Goal: Register for event/course

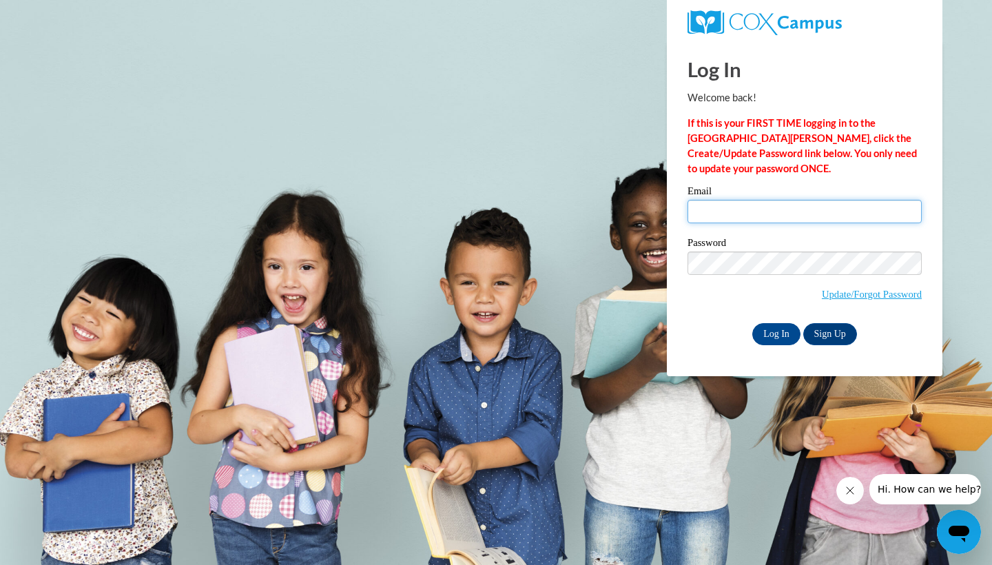
type input "cburns50@students.kennesaw.edu"
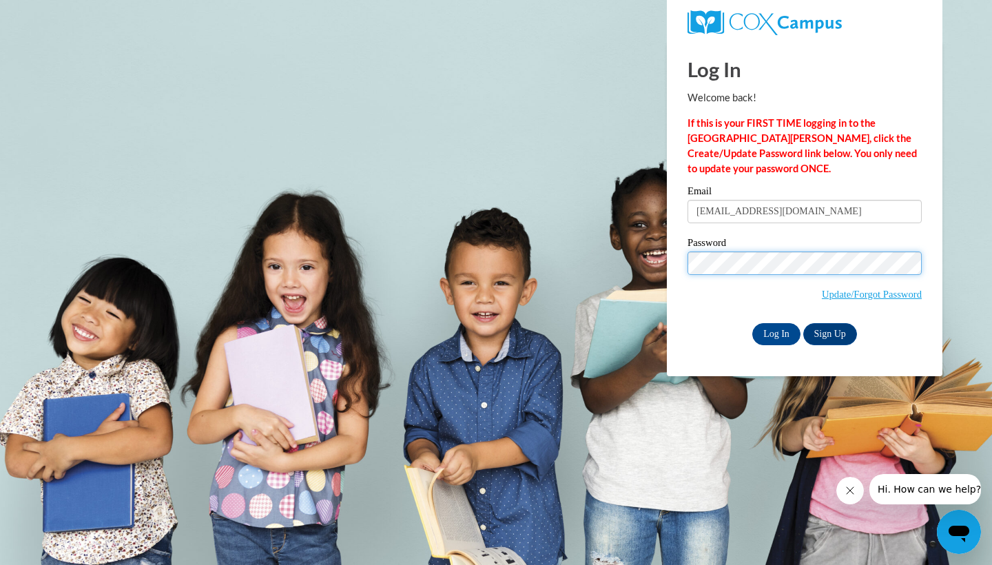
click at [775, 331] on input "Log In" at bounding box center [776, 334] width 48 height 22
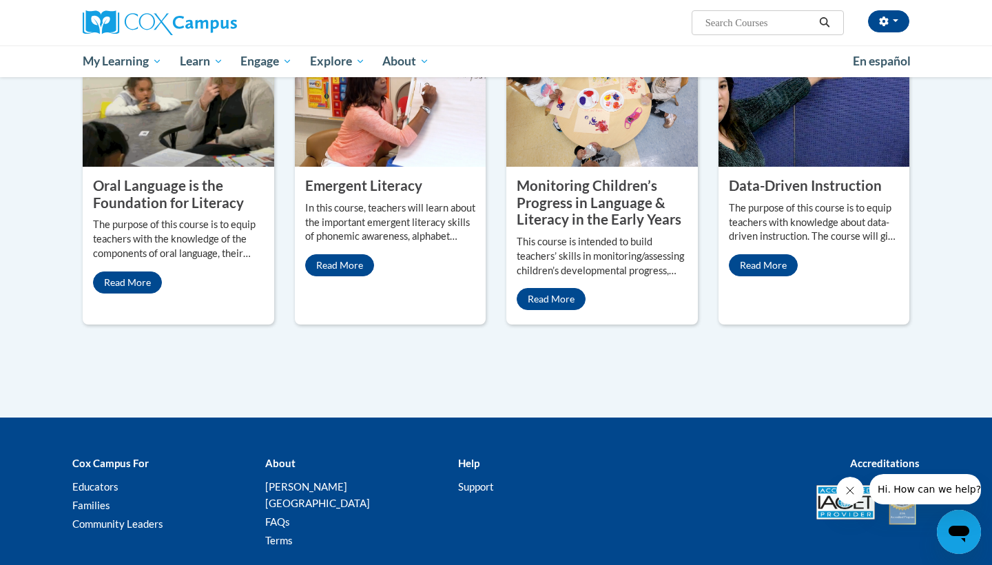
scroll to position [1182, 0]
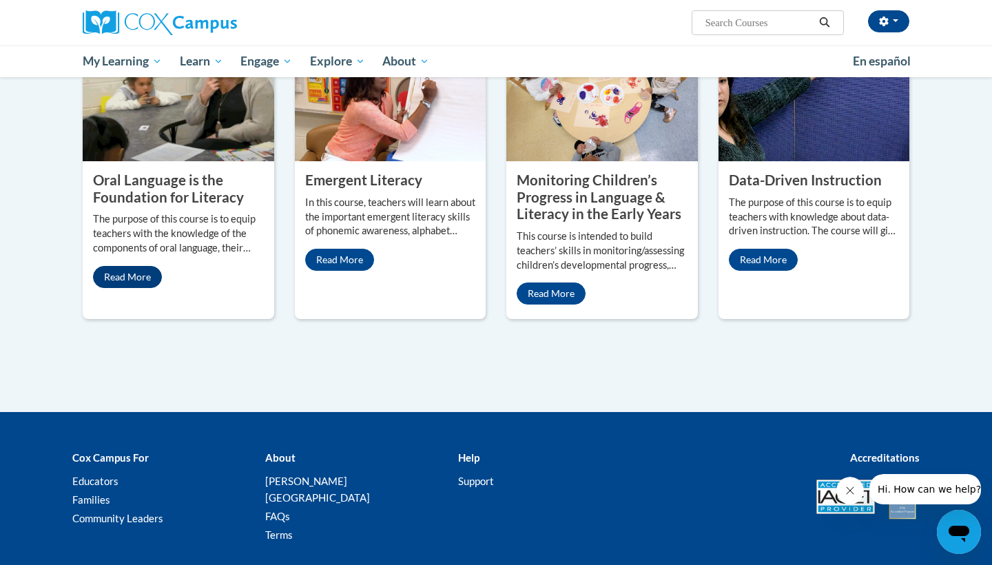
click at [134, 288] on link "Read More" at bounding box center [127, 277] width 69 height 22
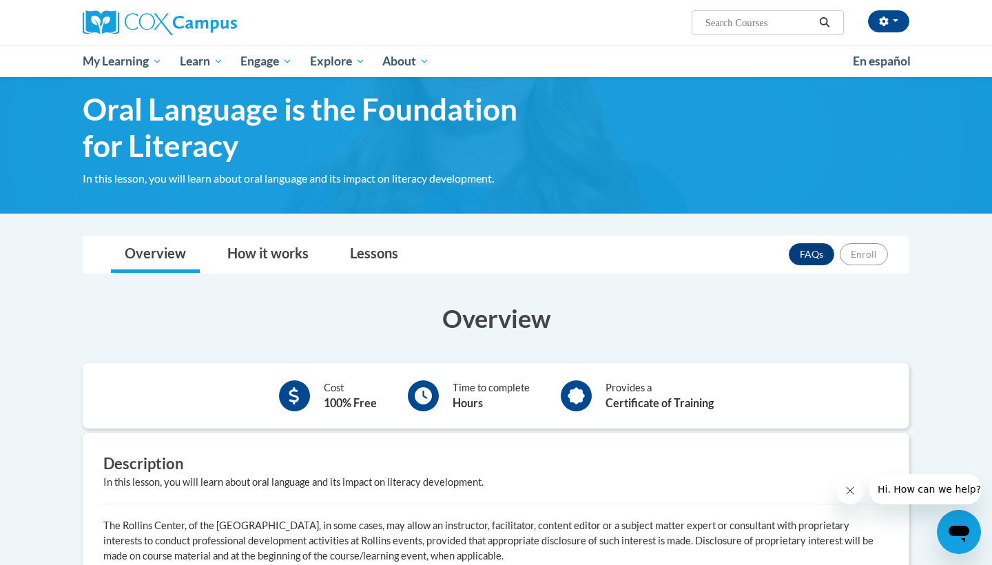
scroll to position [25, 0]
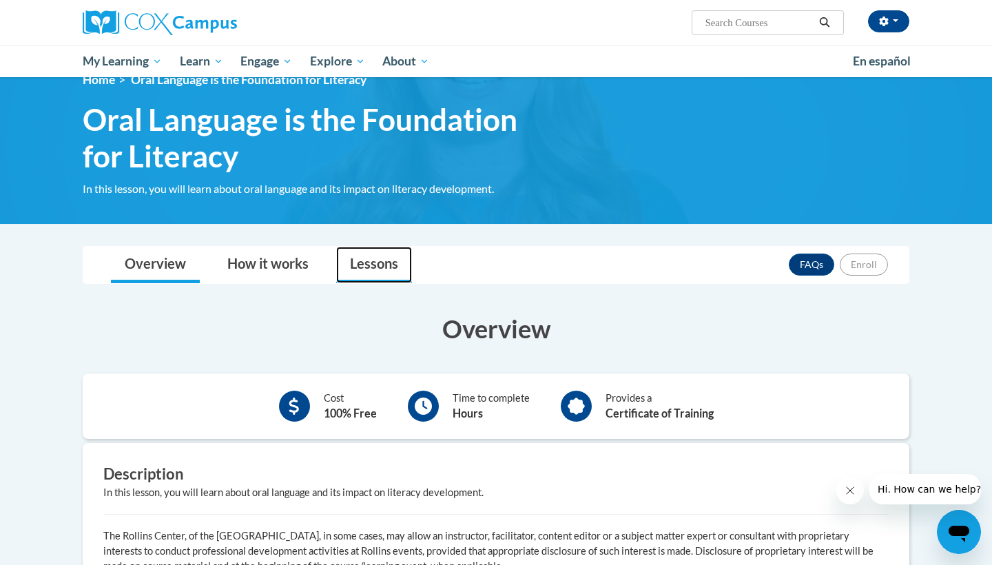
click at [380, 264] on link "Lessons" at bounding box center [374, 265] width 76 height 37
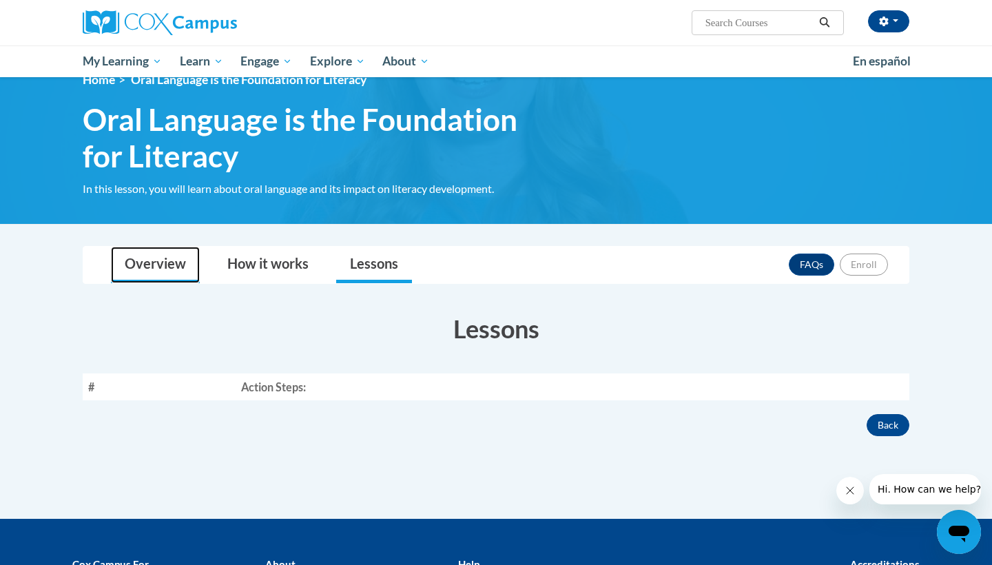
click at [183, 260] on link "Overview" at bounding box center [155, 265] width 89 height 37
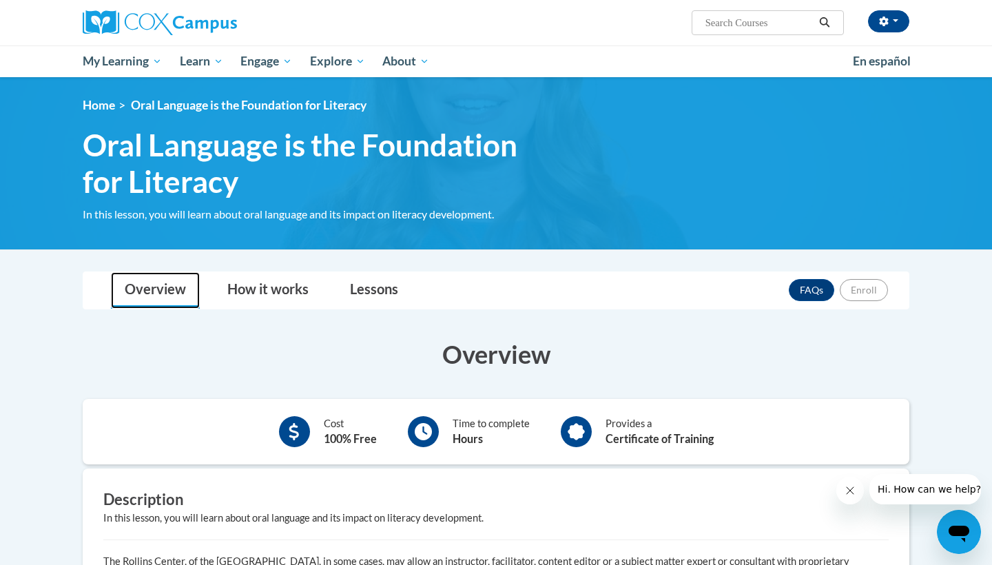
scroll to position [0, 0]
click at [887, 17] on icon "button" at bounding box center [884, 22] width 10 height 10
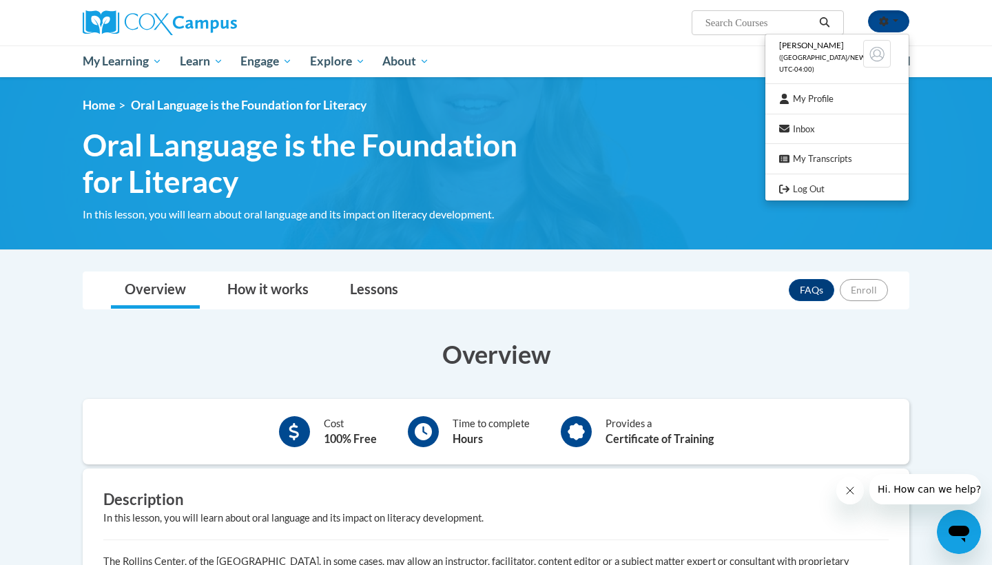
click at [874, 50] on img at bounding box center [877, 54] width 28 height 28
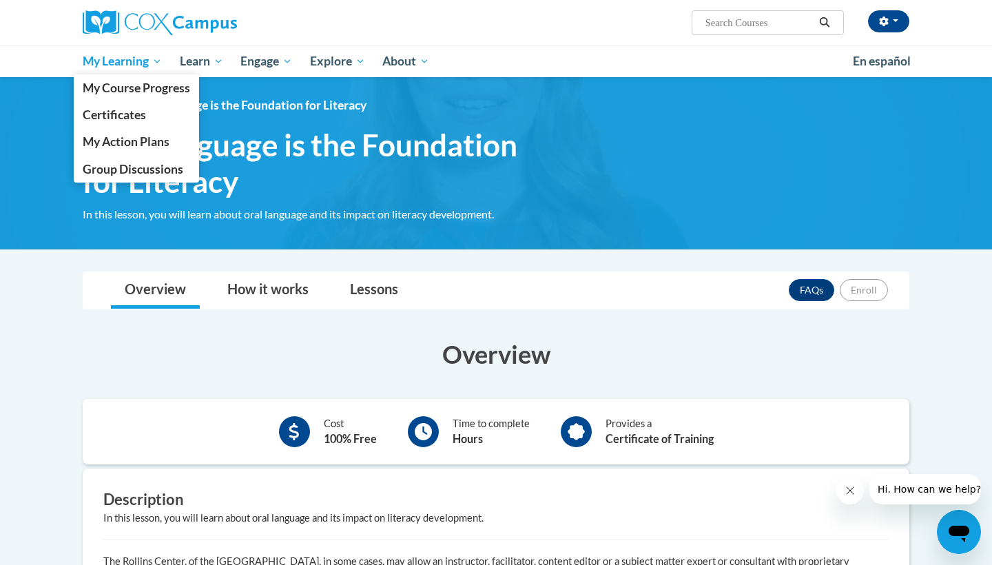
click at [143, 61] on span "My Learning" at bounding box center [122, 61] width 79 height 17
click at [141, 83] on span "My Course Progress" at bounding box center [136, 88] width 107 height 14
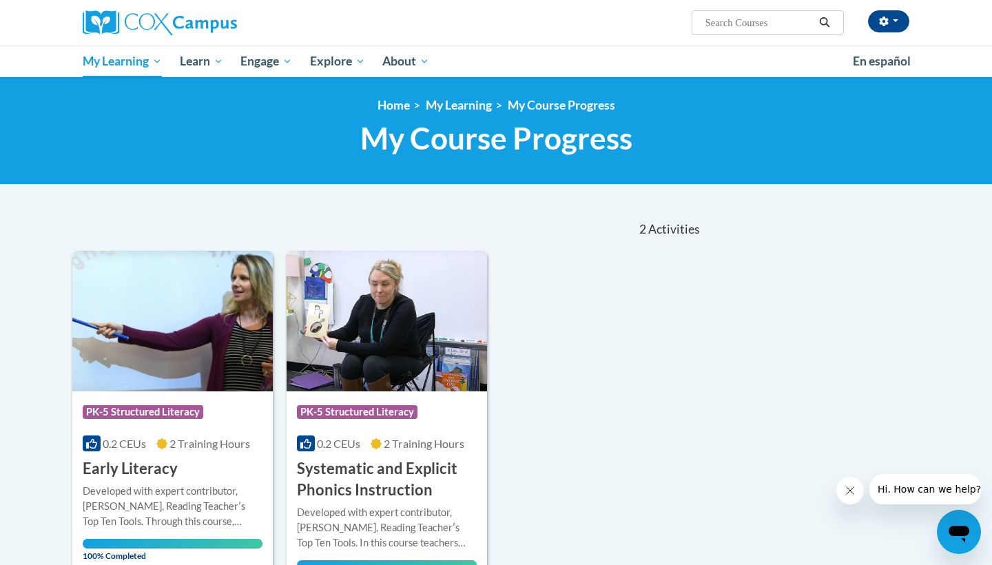
click at [730, 21] on input "Search..." at bounding box center [759, 22] width 110 height 17
type input "oral language"
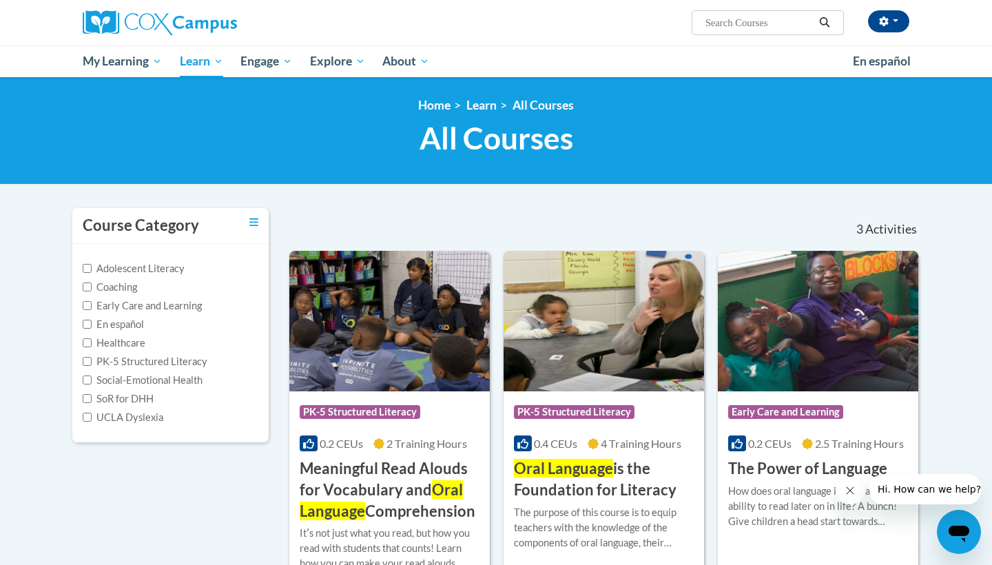
type input "oral language"
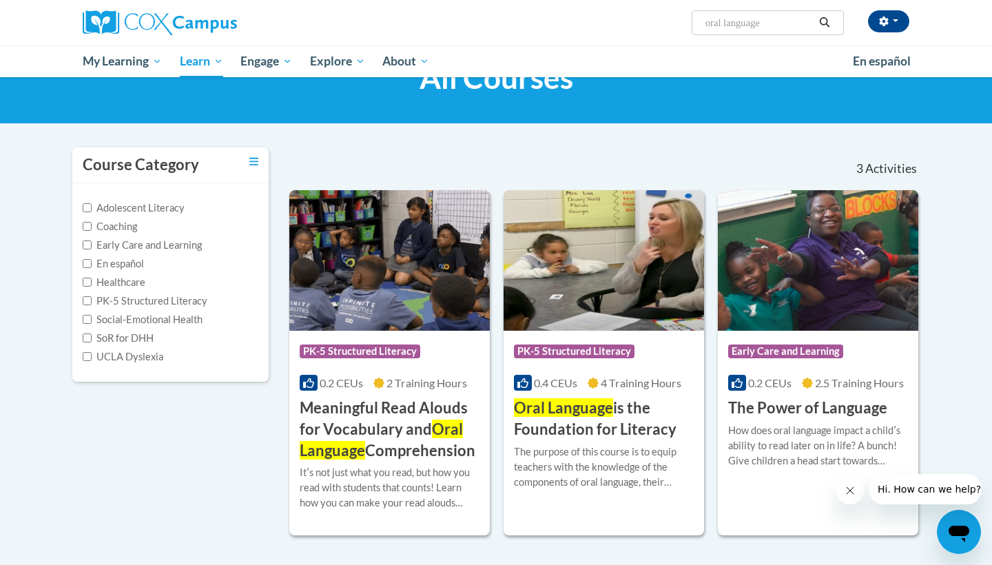
scroll to position [72, 0]
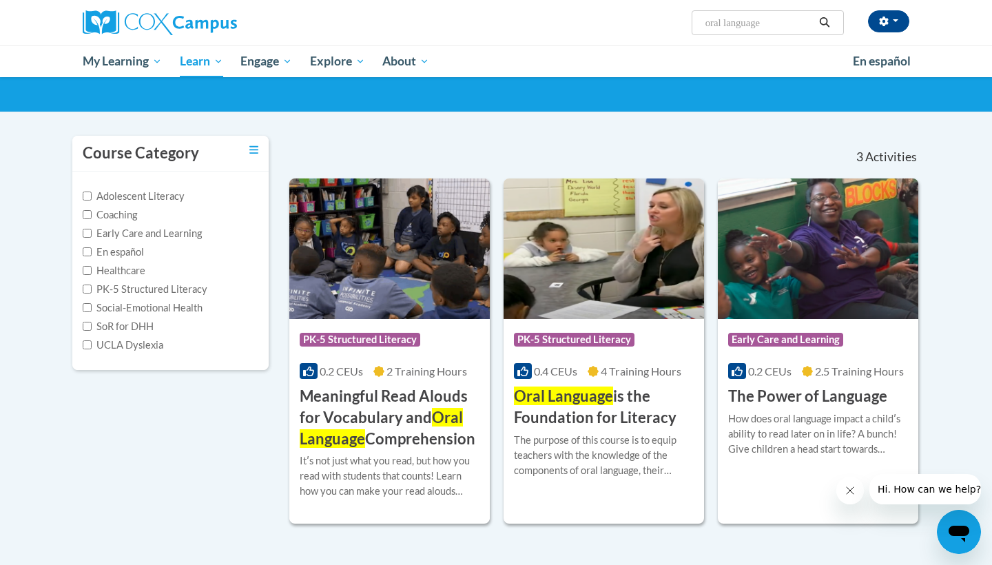
click at [573, 411] on h3 "Oral Language is the Foundation for Literacy" at bounding box center [604, 407] width 180 height 43
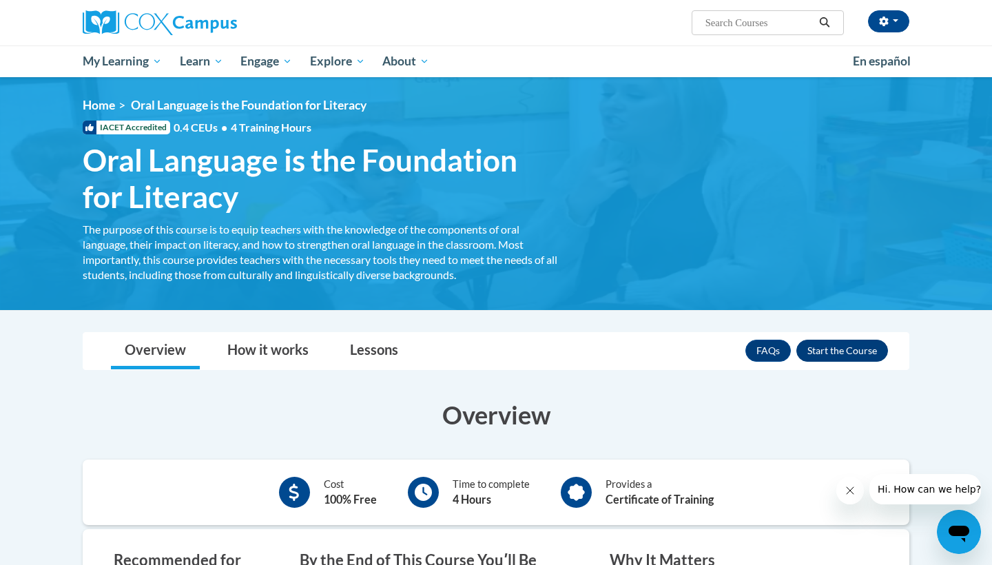
click at [865, 353] on button "Enroll" at bounding box center [843, 351] width 92 height 22
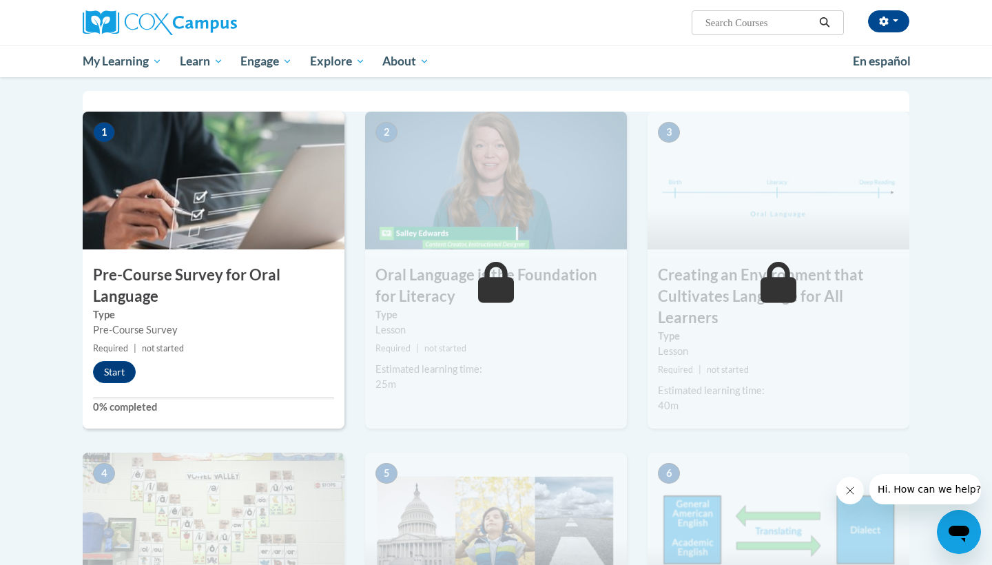
scroll to position [287, 0]
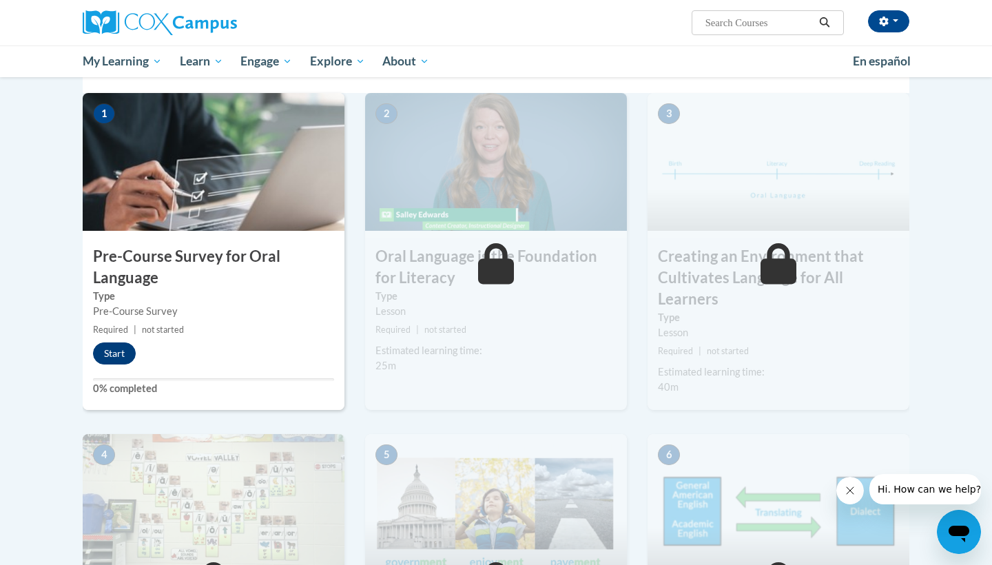
click at [122, 356] on button "Start" at bounding box center [114, 353] width 43 height 22
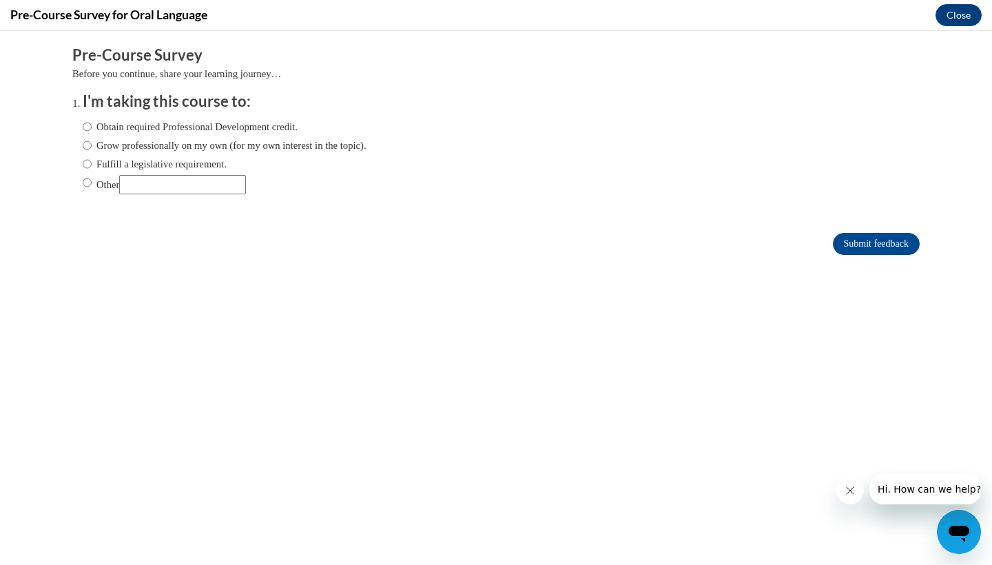
scroll to position [0, 0]
click at [87, 129] on input "Obtain required Professional Development credit." at bounding box center [87, 126] width 9 height 15
radio input "true"
click at [873, 238] on input "Submit feedback" at bounding box center [876, 244] width 87 height 22
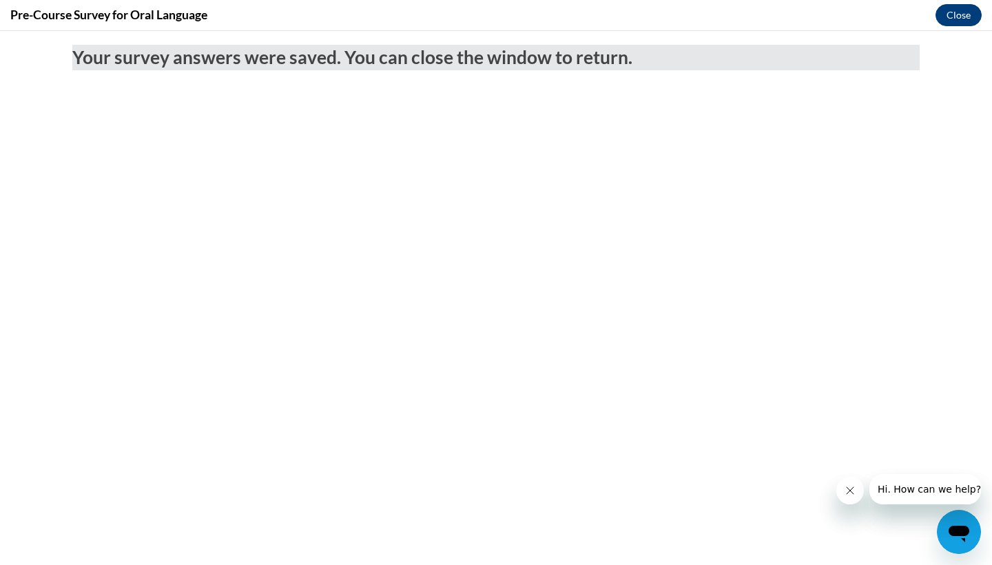
click at [966, 13] on button "Close" at bounding box center [959, 15] width 46 height 22
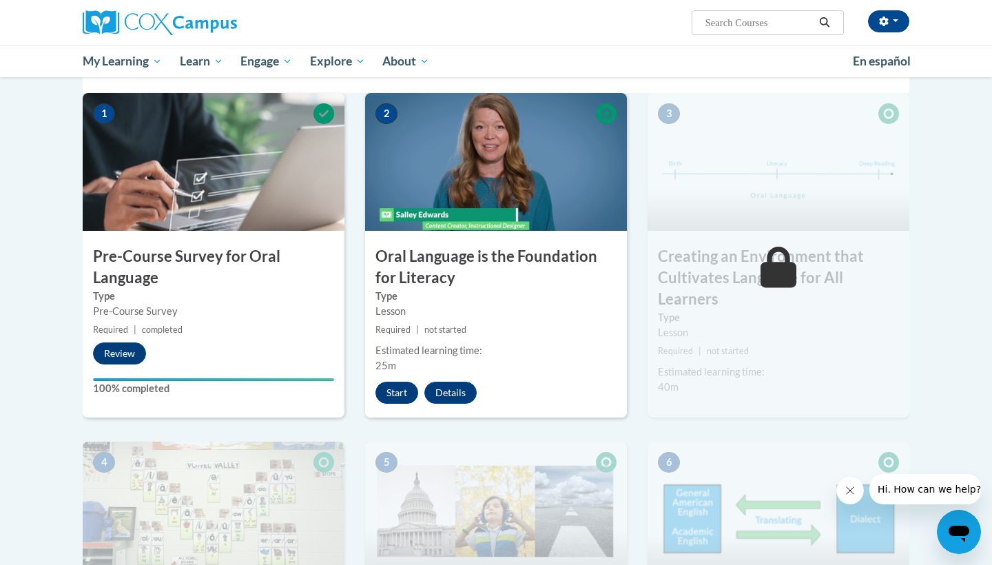
click at [392, 387] on button "Start" at bounding box center [397, 393] width 43 height 22
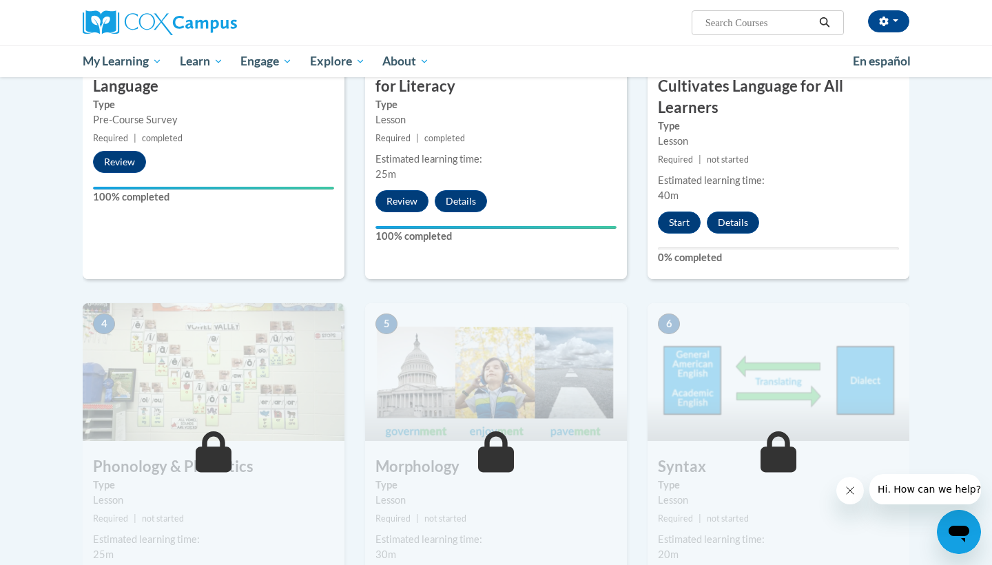
scroll to position [465, 0]
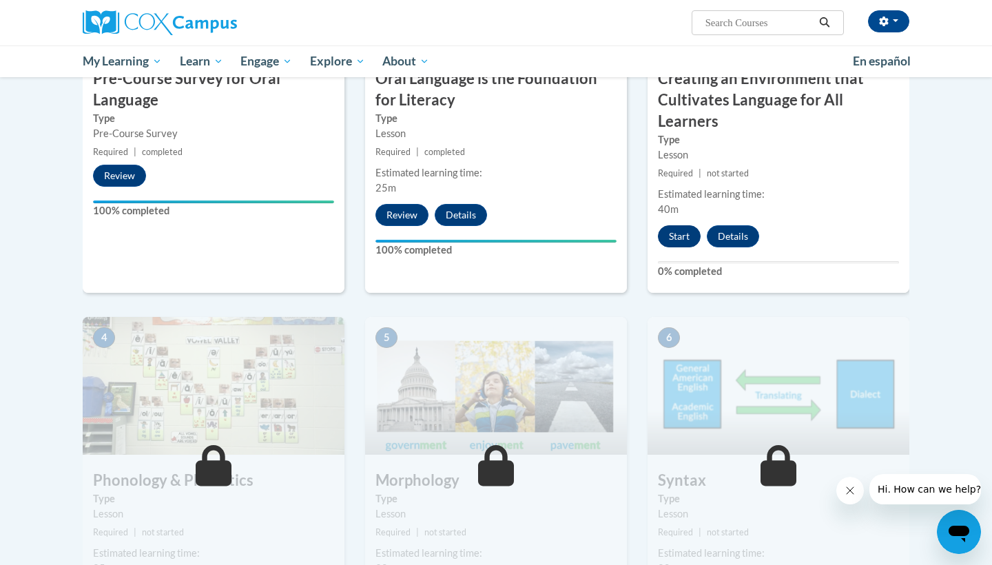
click at [684, 227] on button "Start" at bounding box center [679, 236] width 43 height 22
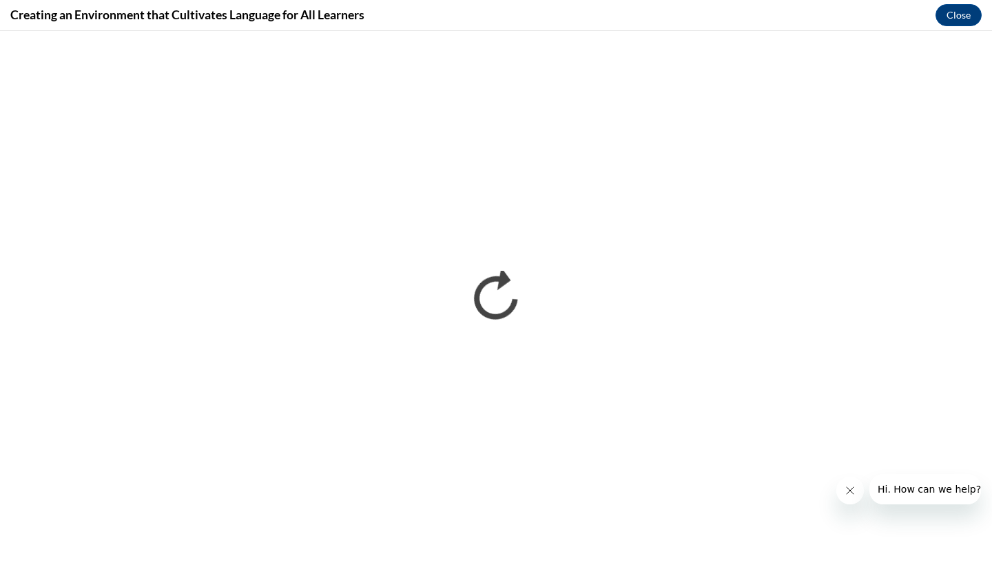
scroll to position [0, 0]
click at [885, 491] on span "Hi. How can we help?" at bounding box center [929, 489] width 103 height 11
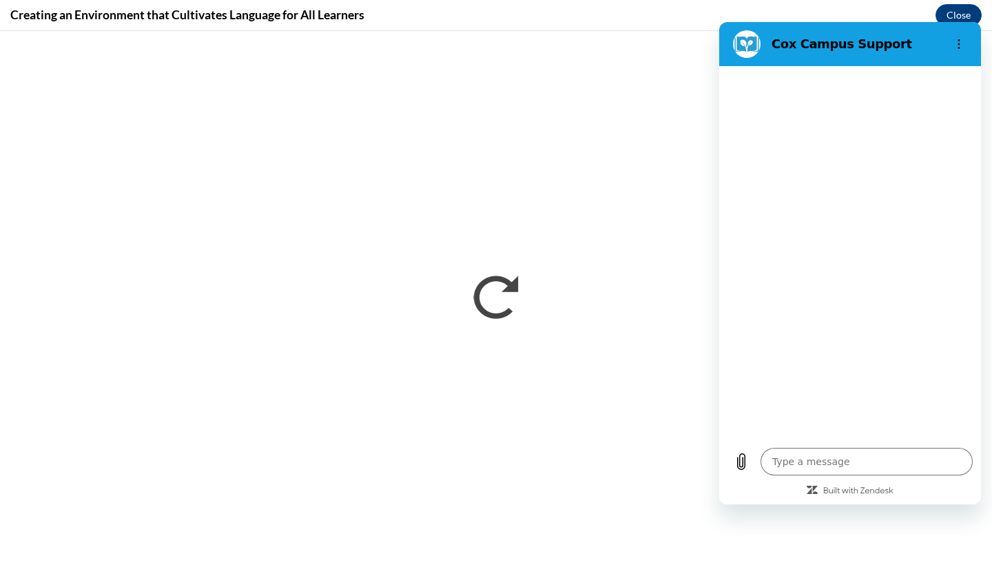
type textarea "x"
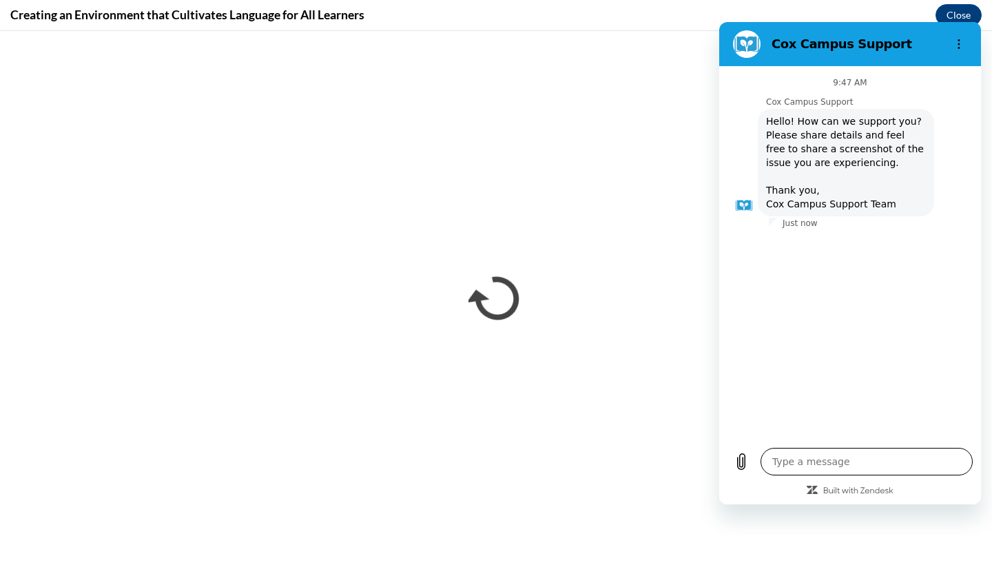
click at [798, 458] on textarea at bounding box center [867, 462] width 212 height 28
type textarea "t"
type textarea "x"
type textarea "th"
type textarea "x"
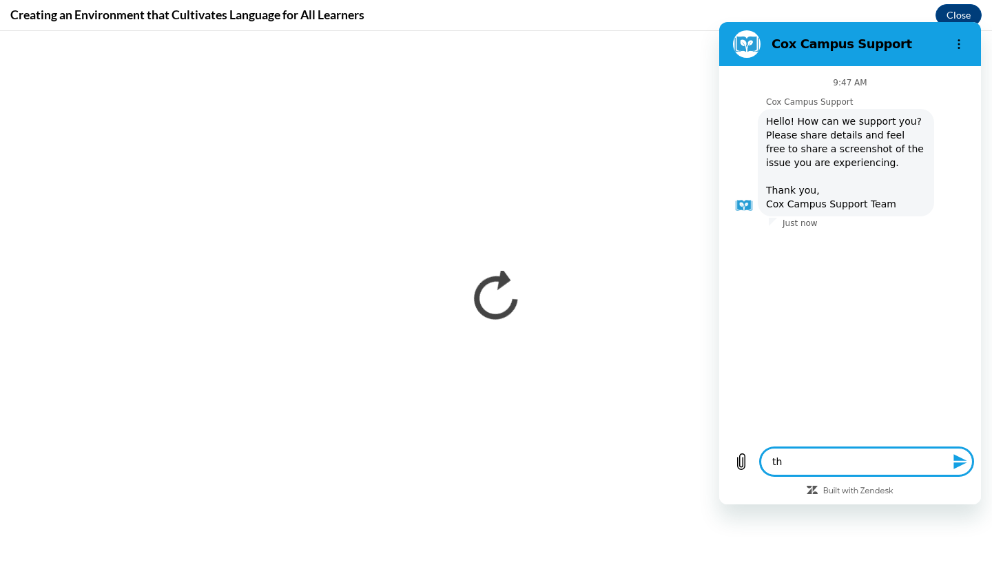
type textarea "thi"
type textarea "x"
type textarea "this"
type textarea "x"
type textarea "this"
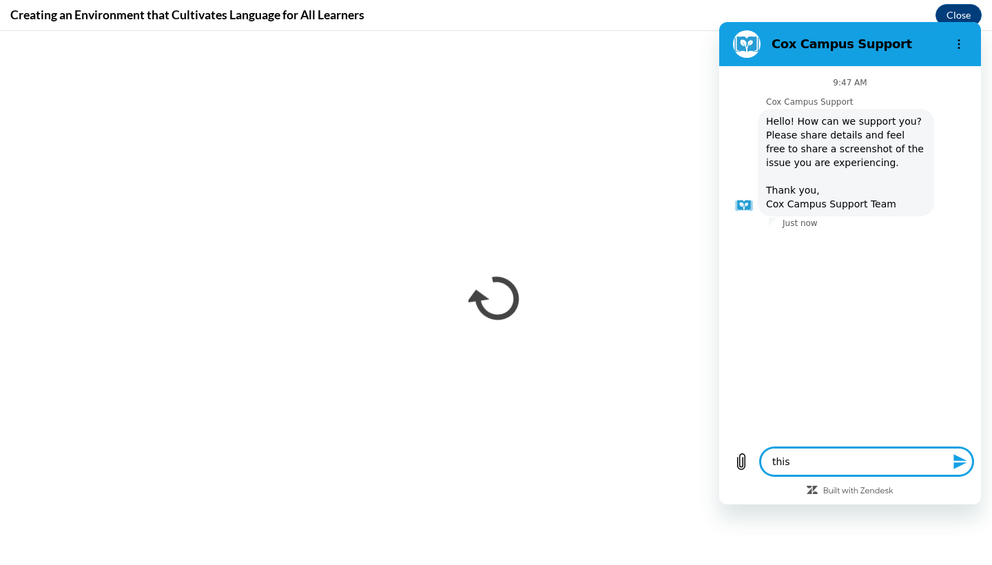
type textarea "x"
type textarea "this a"
type textarea "x"
type textarea "this as"
type textarea "x"
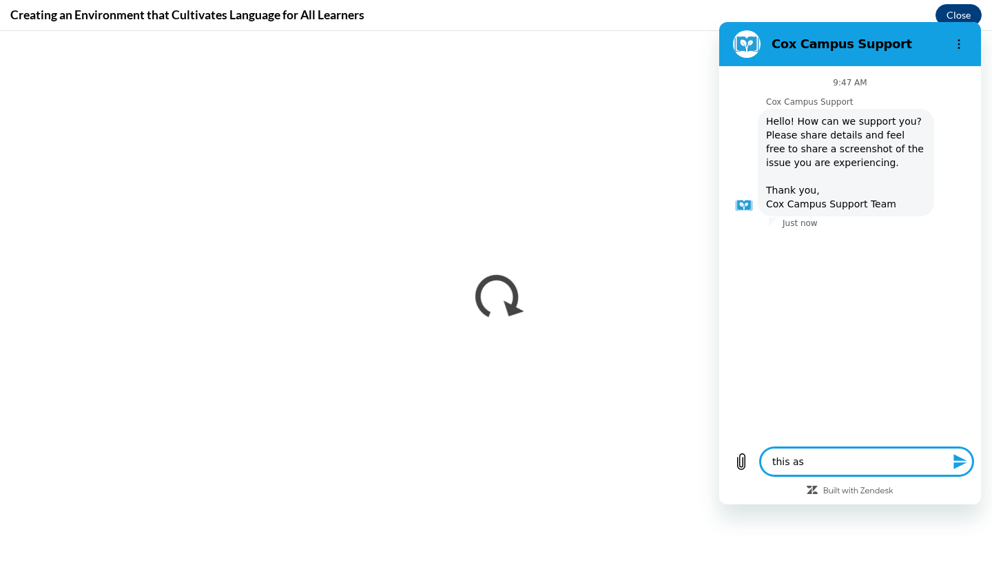
type textarea "this ass"
type textarea "x"
type textarea "this assi"
type textarea "x"
type textarea "this assignment"
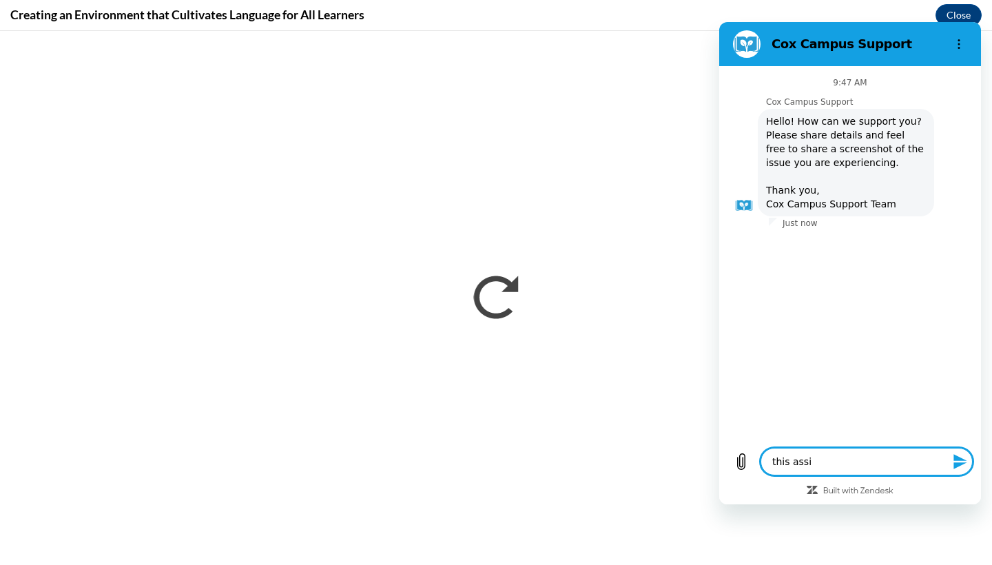
type textarea "x"
type textarea "this assignment w"
type textarea "x"
type textarea "this assignment wo"
type textarea "x"
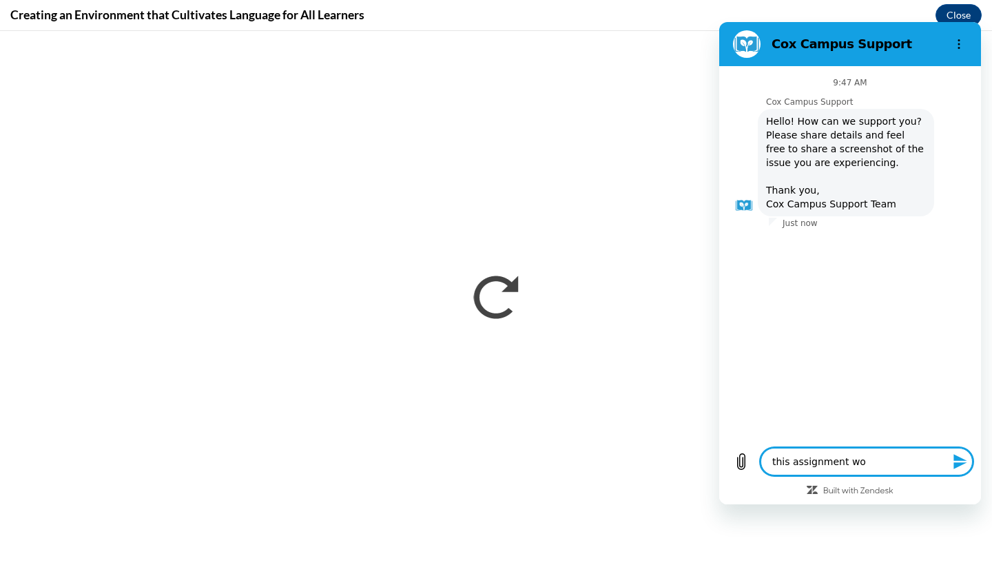
type textarea "this assignment won"
type textarea "x"
type textarea "this assignment wont"
type textarea "x"
type textarea "this assignment won't"
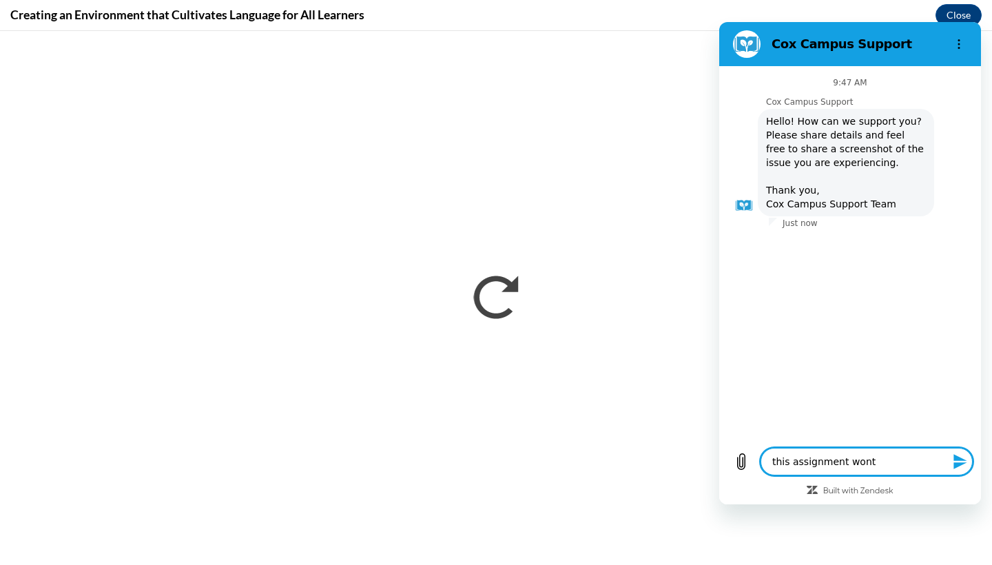
type textarea "x"
type textarea "this assignment won't l"
type textarea "x"
type textarea "this assignment won't le"
type textarea "x"
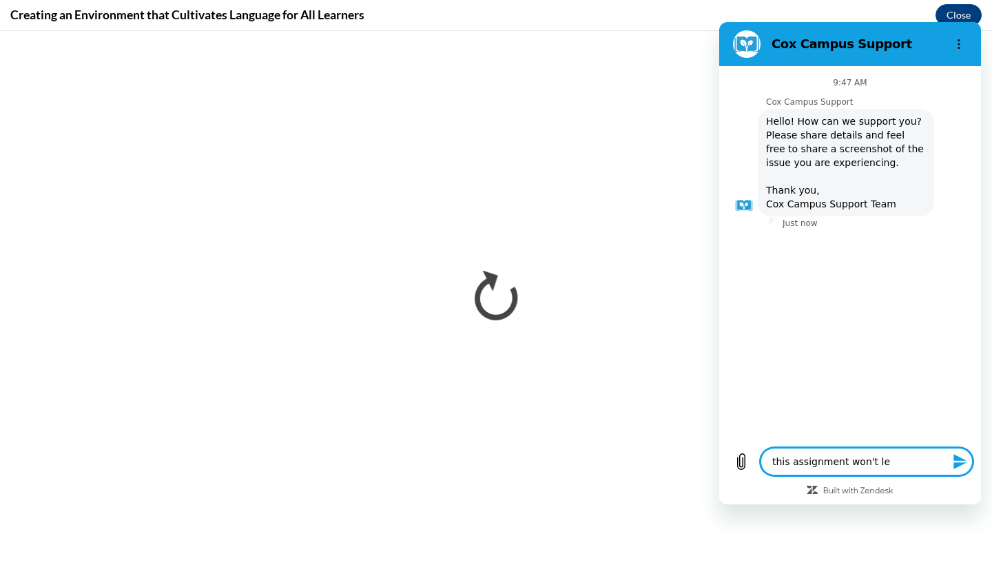
type textarea "this assignment won't let"
type textarea "x"
type textarea "this assignment won't let"
type textarea "x"
type textarea "this assignment won't let m"
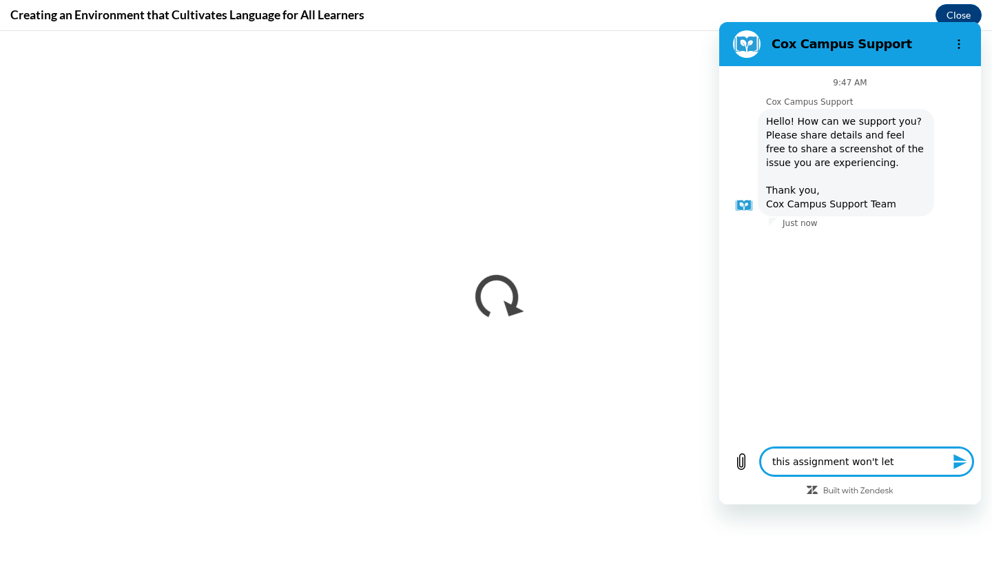
type textarea "x"
type textarea "this assignment won't let me"
type textarea "x"
type textarea "this assignment won't let me"
type textarea "x"
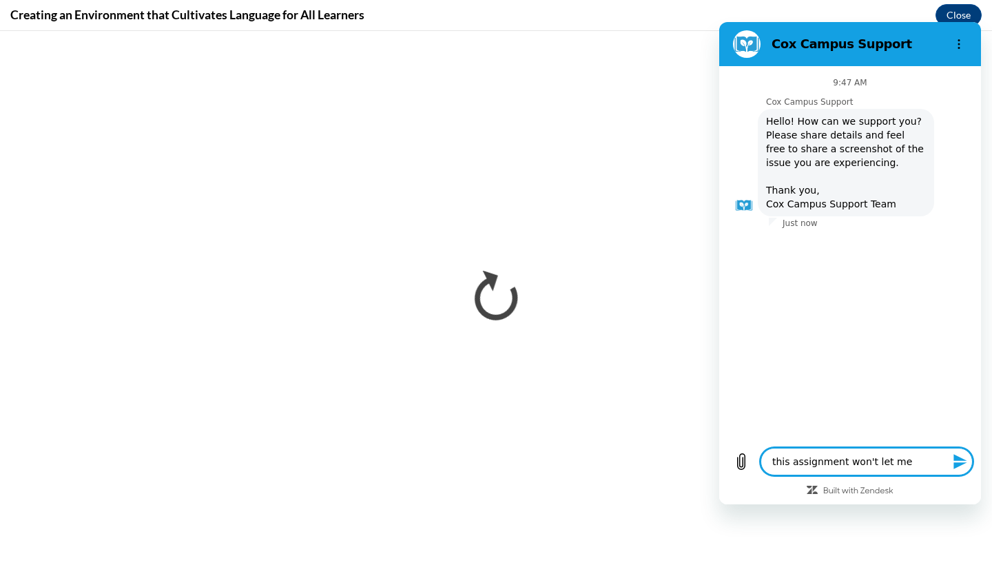
type textarea "this assignment won't let me c"
type textarea "x"
type textarea "this assignment won't let me co"
type textarea "x"
type textarea "this assignment won't let me con"
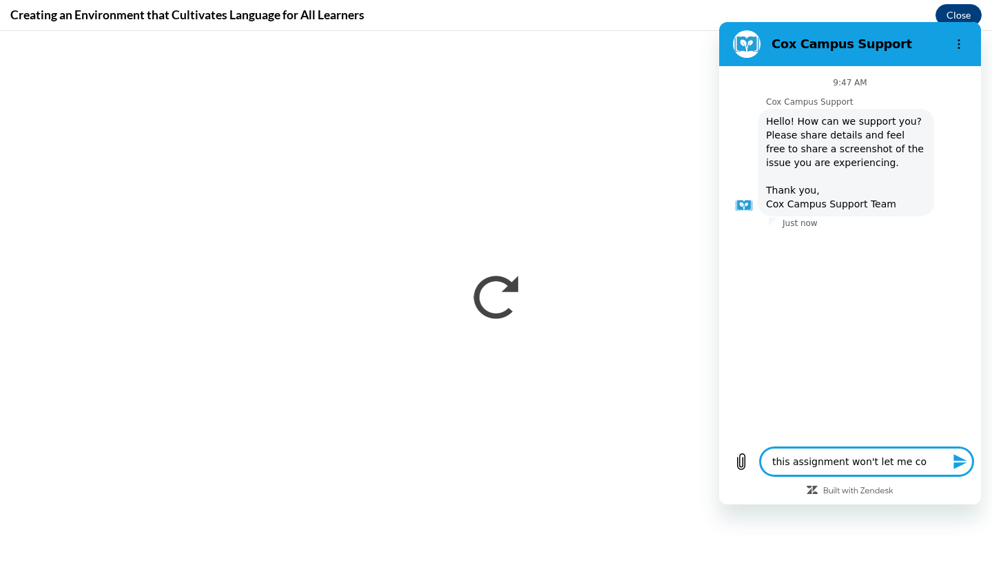
type textarea "x"
type textarea "this assignment won't let me cont"
type textarea "x"
type textarea "this assignment won't let me [PERSON_NAME]"
type textarea "x"
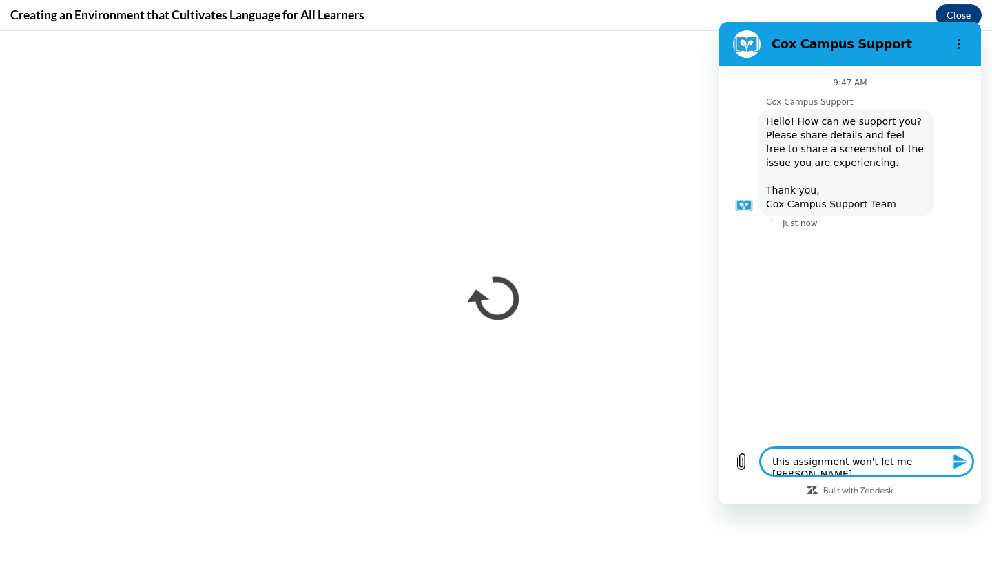
type textarea "this assignment won't let me contin"
type textarea "x"
type textarea "this assignment won't let me continu"
type textarea "x"
type textarea "this assignment won't let me continue"
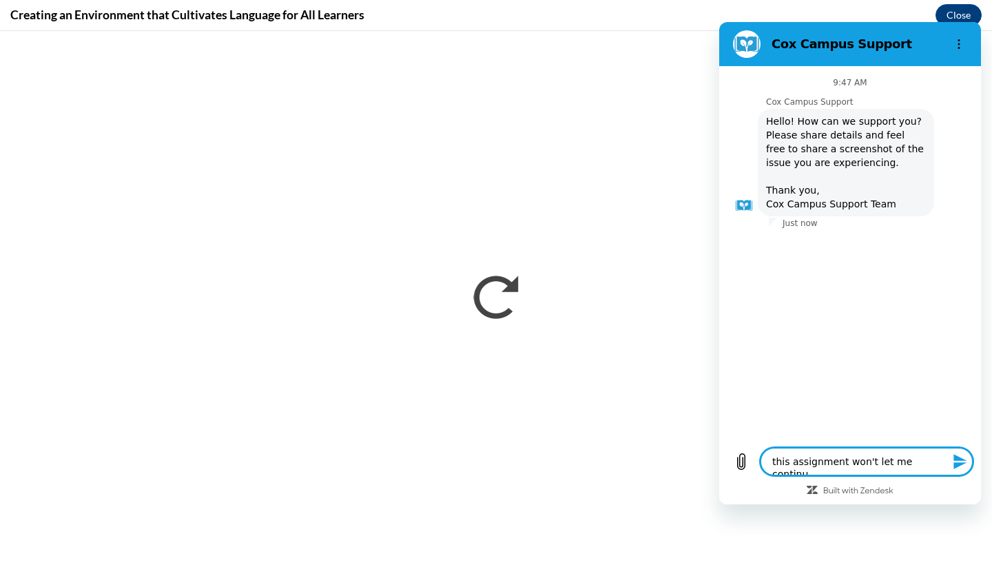
type textarea "x"
type textarea "this assignment won't let me continue"
type textarea "x"
type textarea "this assignment won't let me continue a"
type textarea "x"
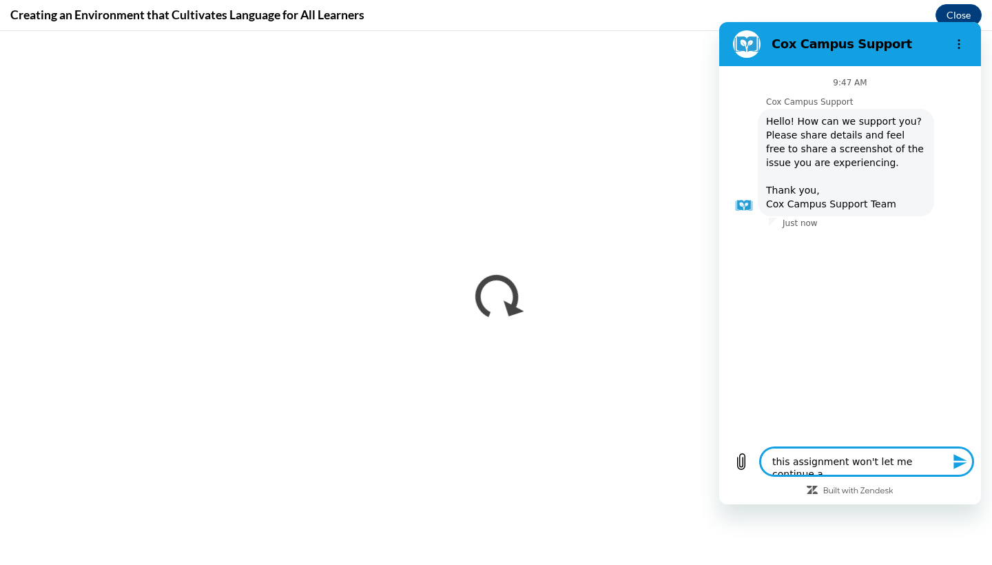
type textarea "this assignment won't let me continue an"
type textarea "x"
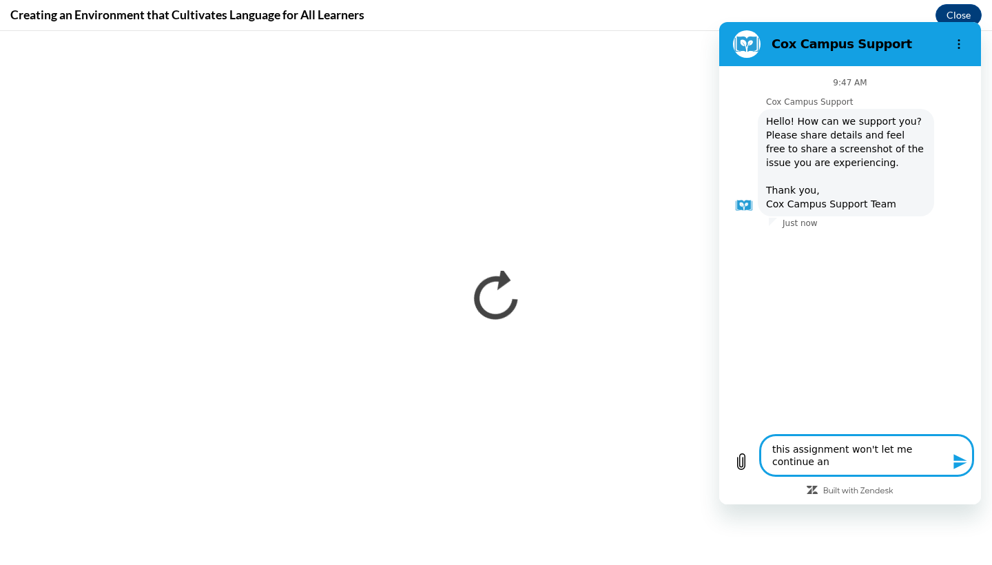
type textarea "this assignment won't let me continue and"
type textarea "x"
type textarea "this assignment won't let me continue and"
type textarea "x"
type textarea "this assignment won't let me continue and i"
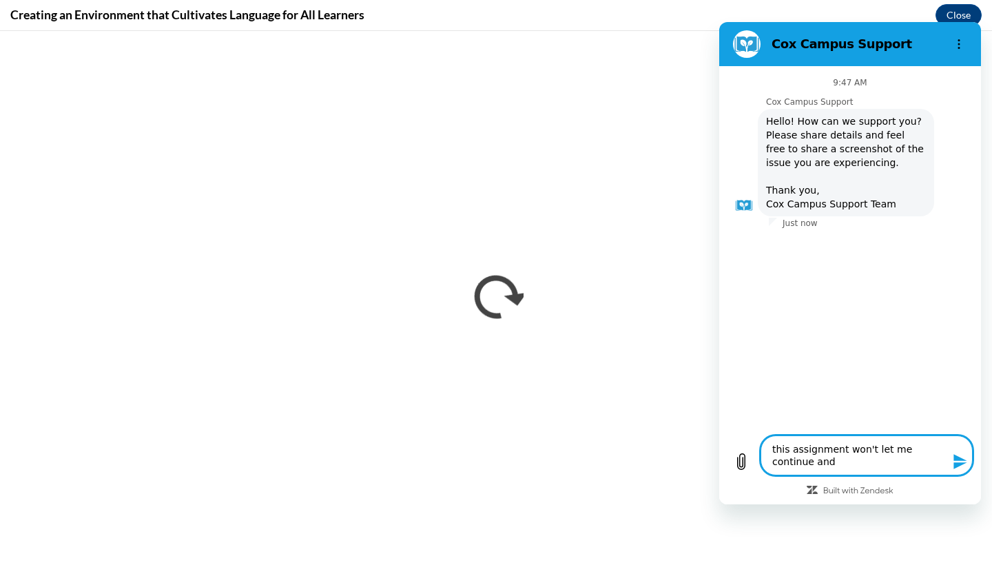
type textarea "x"
type textarea "this assignment won't let me continue and I"
type textarea "x"
type textarea "this assignment won't let me continue and I d"
type textarea "x"
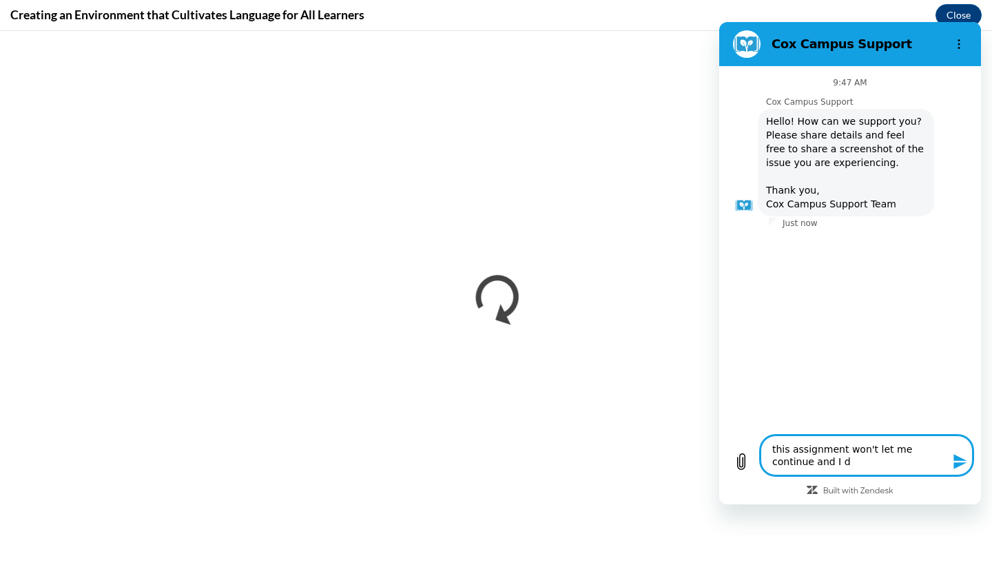
type textarea "this assignment won't let me continue and I di"
type textarea "x"
type textarea "this assignment won't let me continue and I did"
type textarea "x"
type textarea "this assignment won't let me continue and I did"
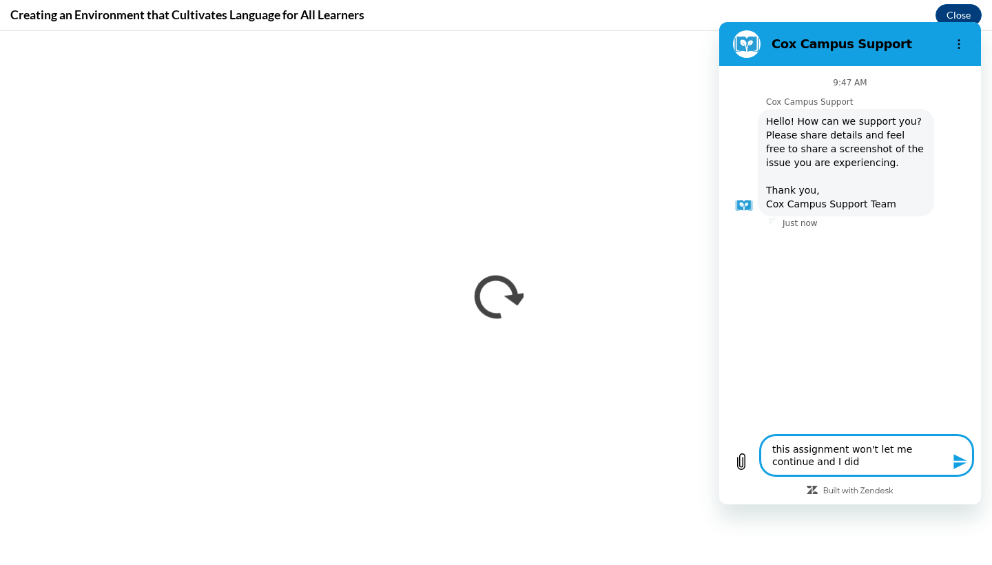
type textarea "x"
type textarea "this assignment won't let me continue and I did e"
type textarea "x"
type textarea "this assignment won't let me continue and I did ev"
type textarea "x"
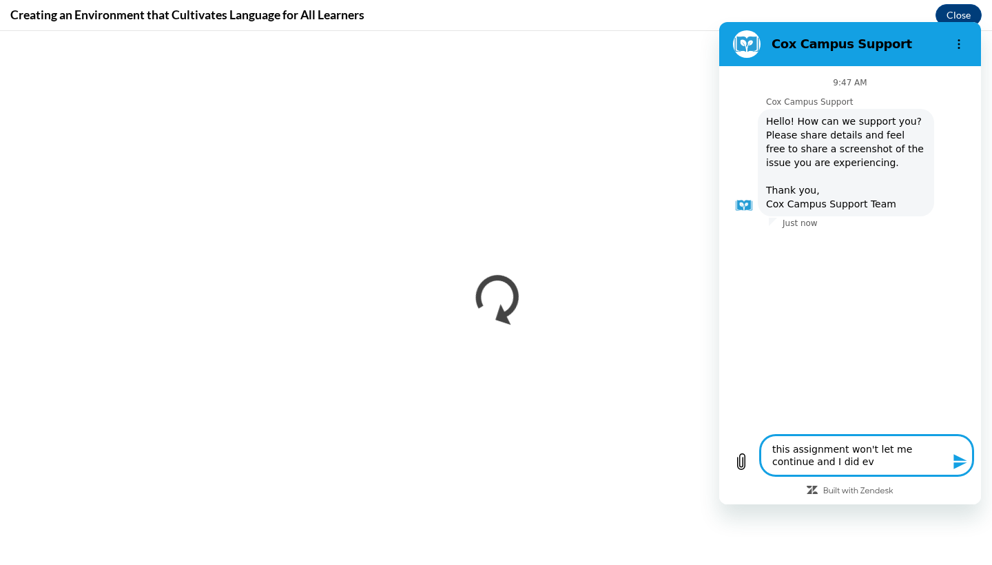
type textarea "this assignment won't let me continue and I did [PERSON_NAME]"
type textarea "x"
type textarea "this assignment won't let me continue and I did ever"
type textarea "x"
type textarea "this assignment won't let me continue and I did every"
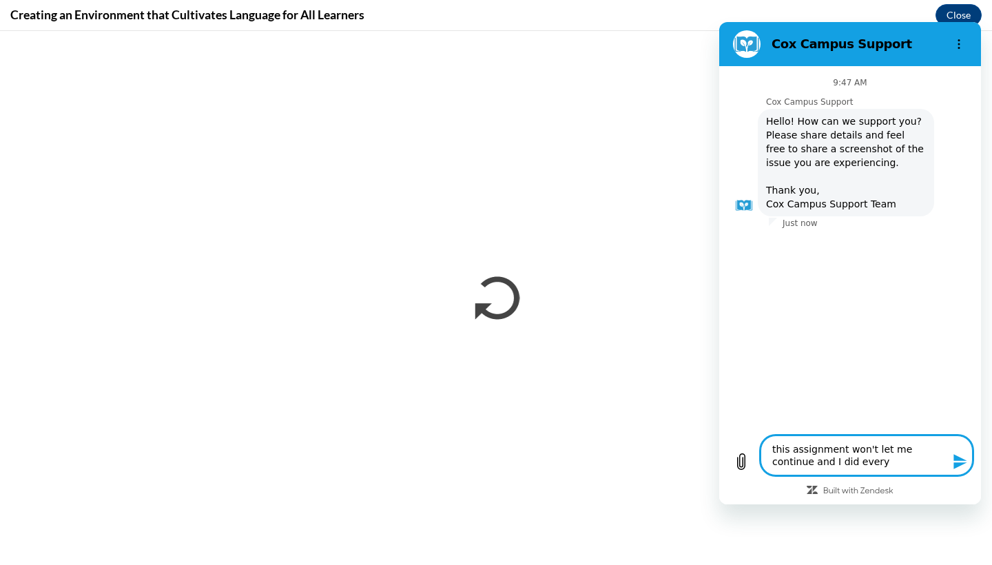
type textarea "x"
type textarea "this assignment won't let me continue and I did everyt"
type textarea "x"
type textarea "this assignment won't let me continue and I did everyth"
type textarea "x"
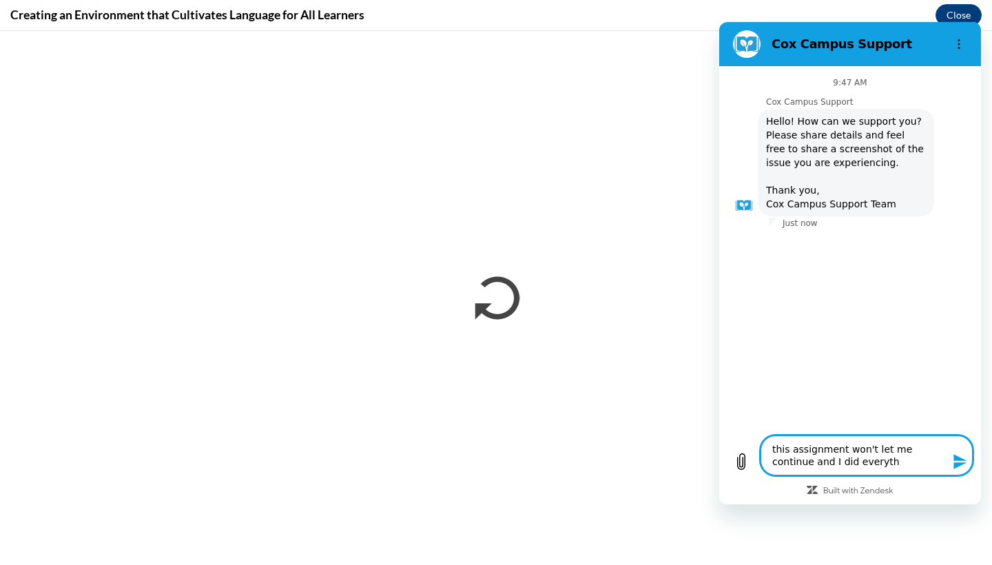
type textarea "this assignment won't let me continue and I did everythi"
type textarea "x"
type textarea "this assignment won't let me continue and I did everythin"
type textarea "x"
type textarea "this assignment won't let me continue and I did everything"
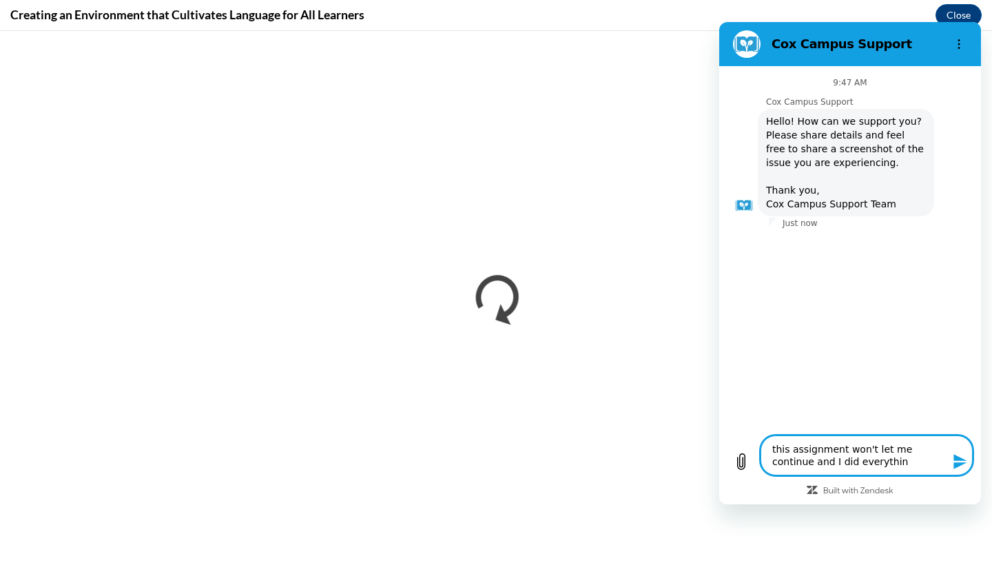
type textarea "x"
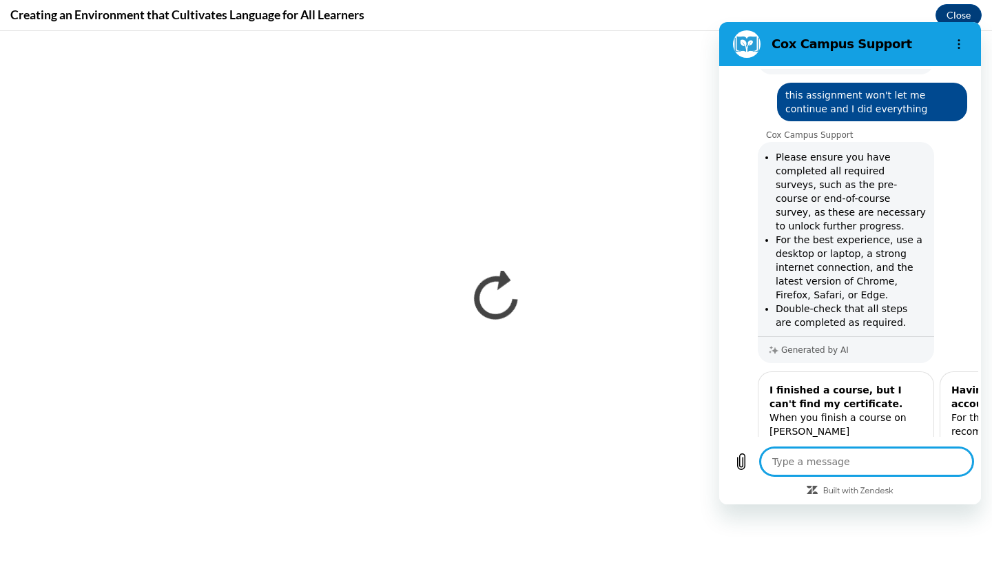
scroll to position [141, 0]
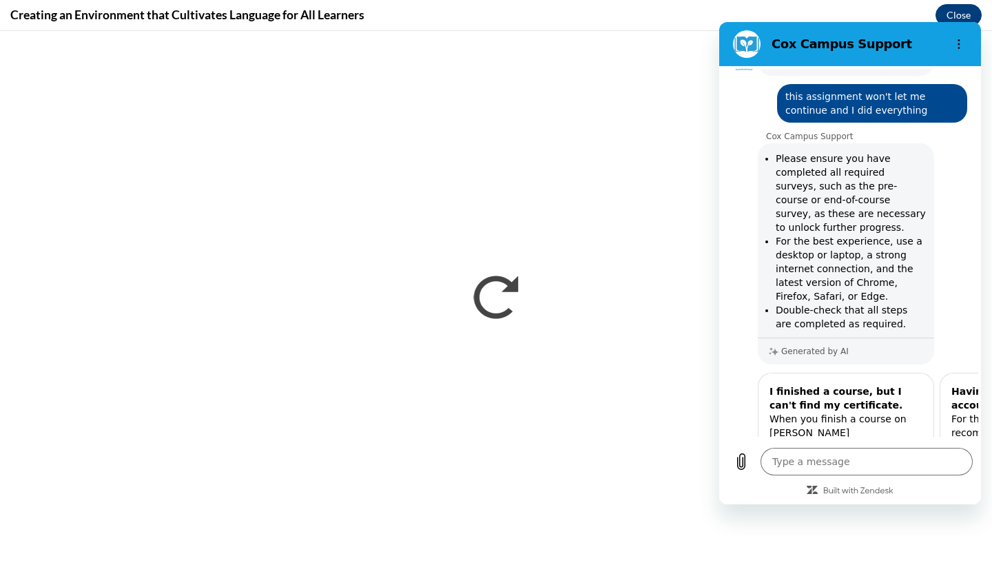
click at [969, 14] on button "Close" at bounding box center [959, 15] width 46 height 22
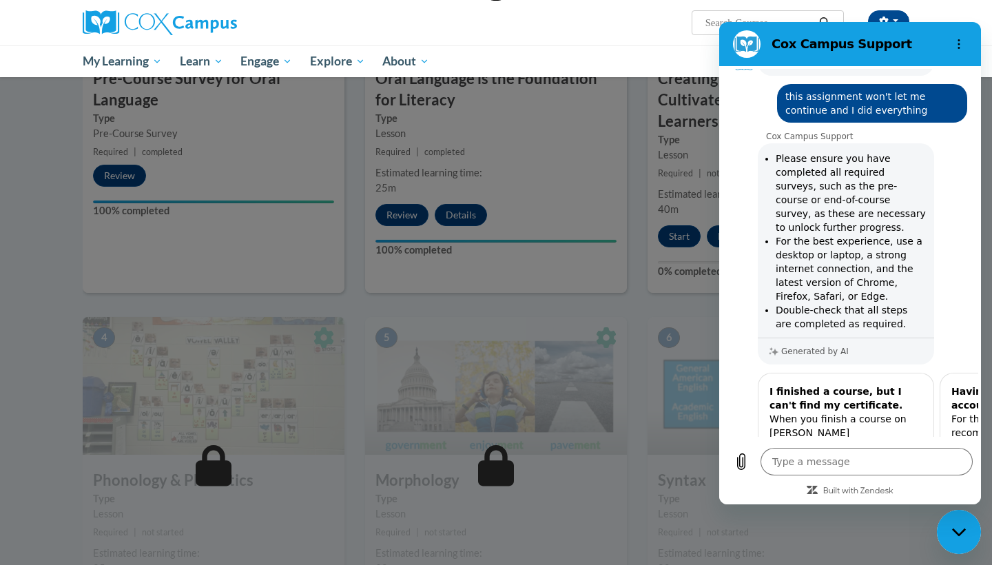
click at [966, 536] on icon "Close messaging window" at bounding box center [959, 532] width 14 height 9
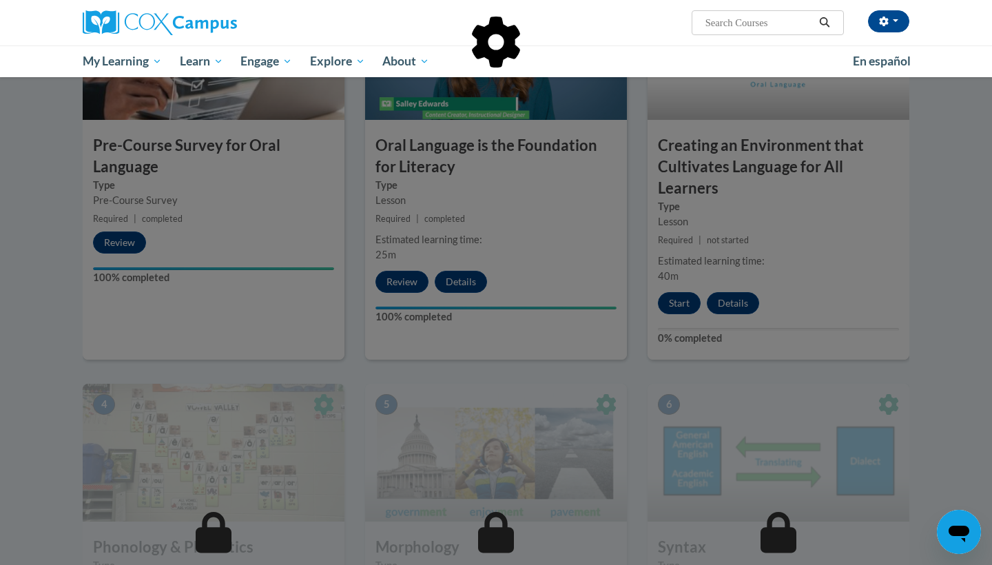
scroll to position [356, 0]
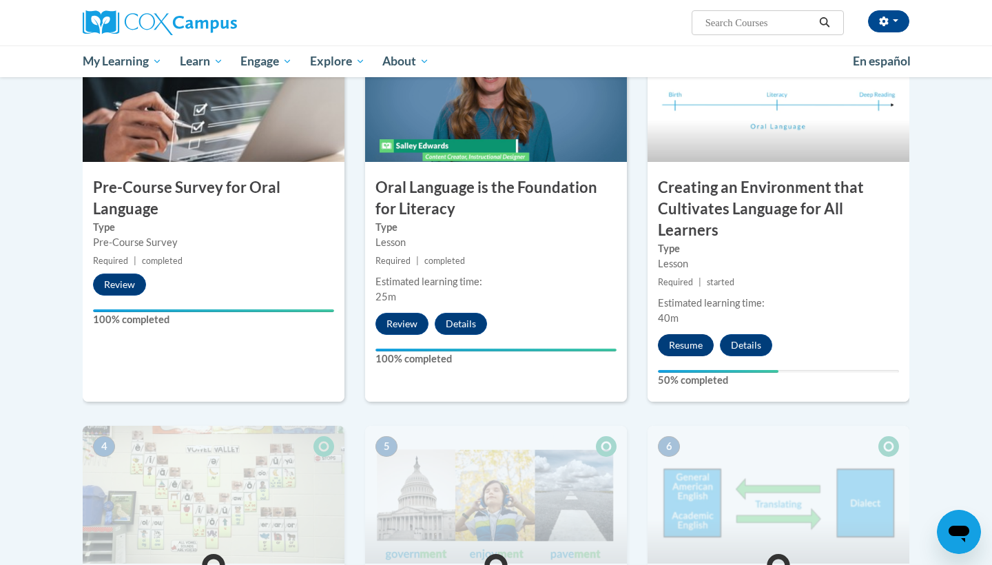
click at [695, 338] on button "Resume" at bounding box center [686, 345] width 56 height 22
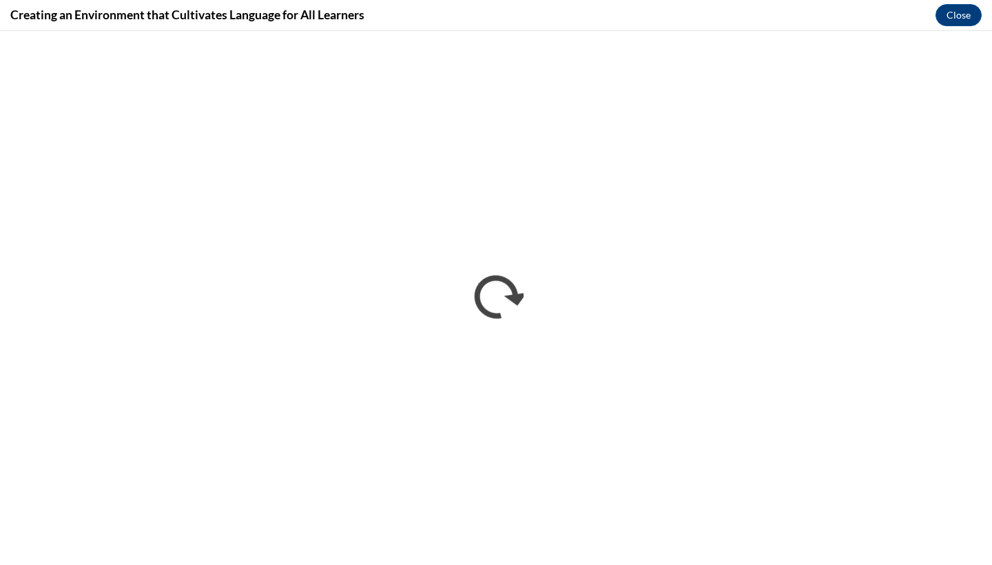
scroll to position [0, 0]
type textarea "x"
